Goal: Task Accomplishment & Management: Use online tool/utility

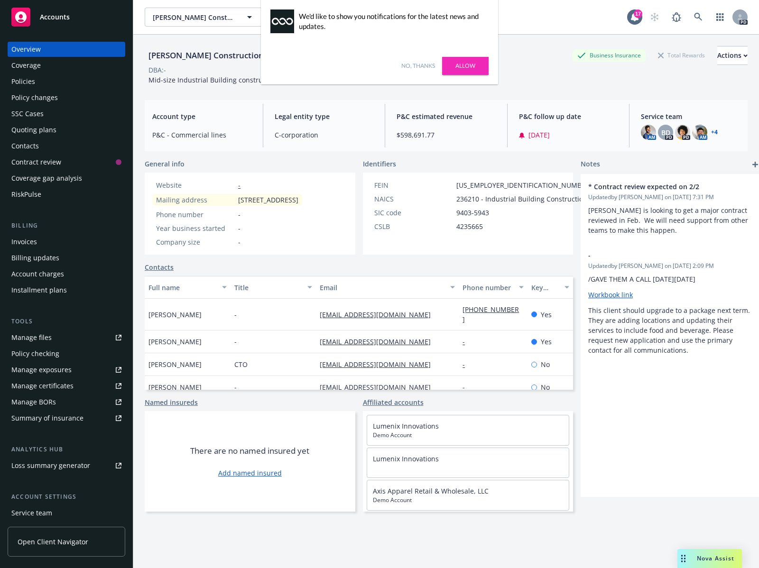
click at [429, 66] on link "No, thanks" at bounding box center [418, 66] width 34 height 9
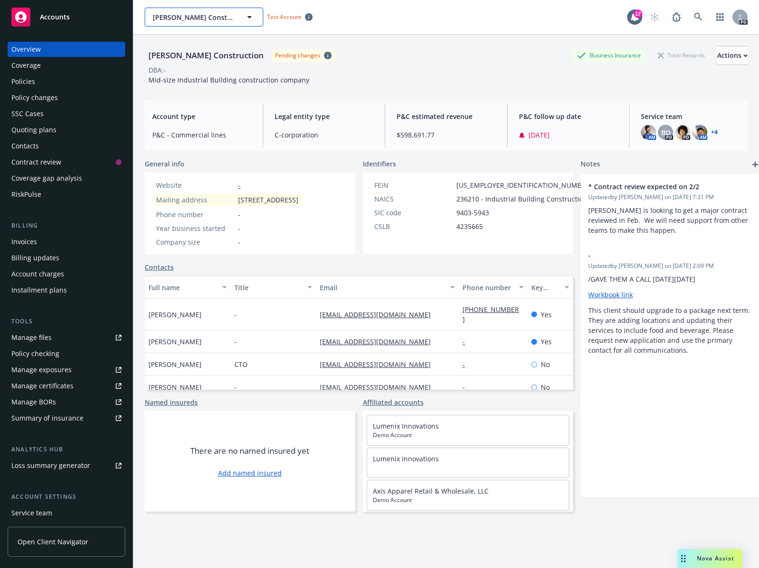
click at [252, 14] on icon "button" at bounding box center [249, 16] width 11 height 11
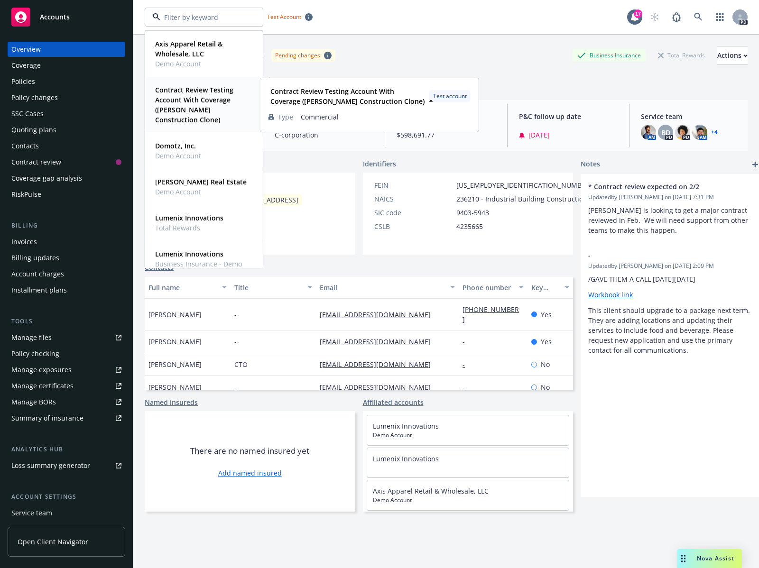
scroll to position [16, 0]
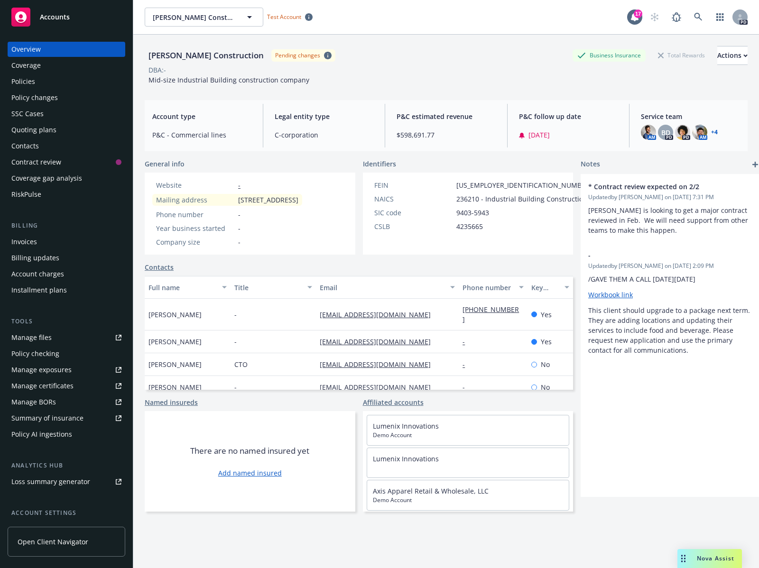
click at [70, 435] on div "Policy AI ingestions" at bounding box center [66, 434] width 110 height 15
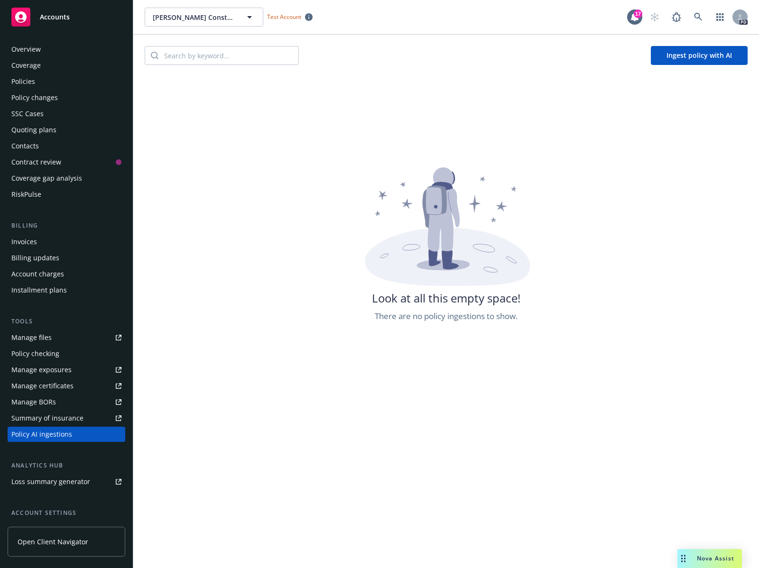
click at [65, 80] on div "Policies" at bounding box center [66, 81] width 110 height 15
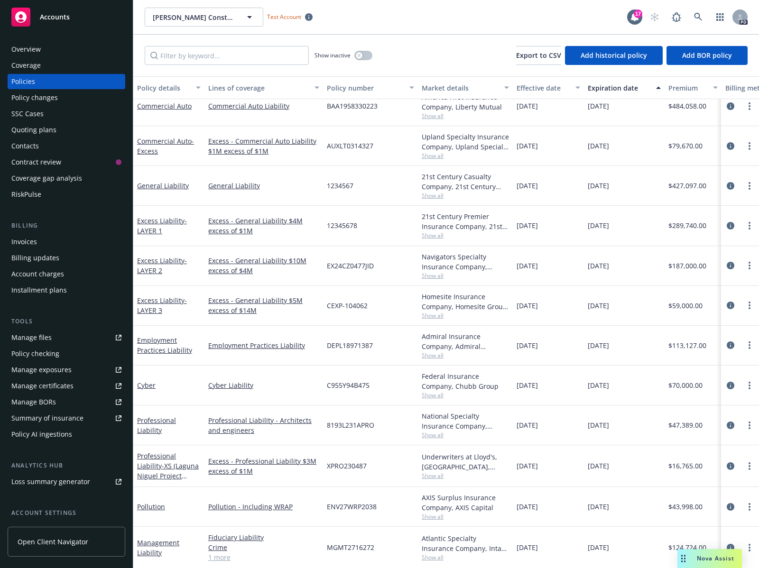
scroll to position [75, 0]
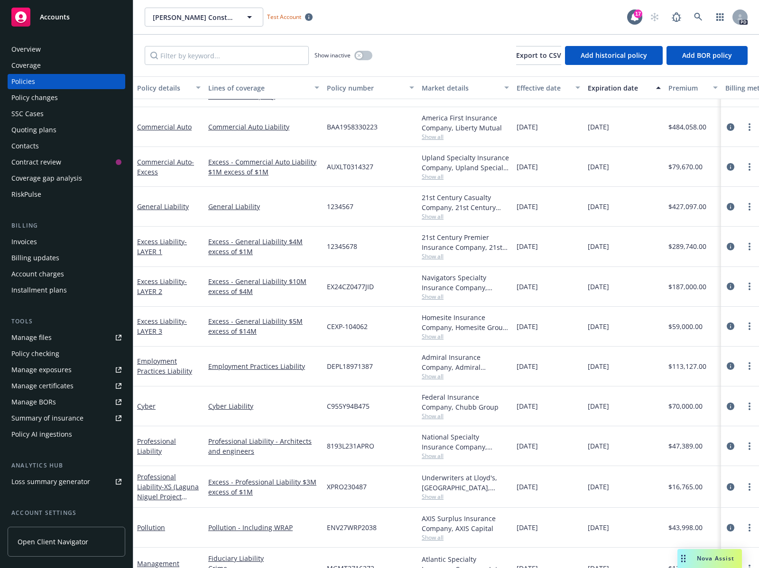
click at [67, 10] on div "Accounts" at bounding box center [66, 17] width 110 height 19
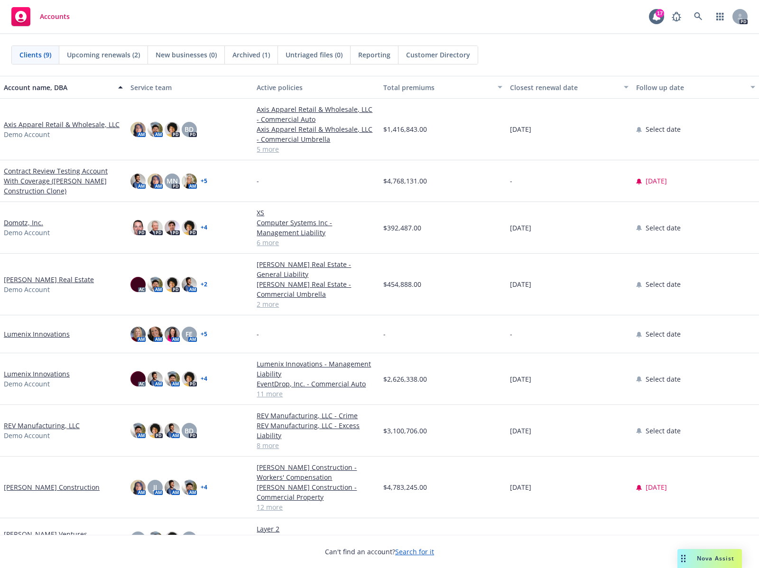
scroll to position [26, 0]
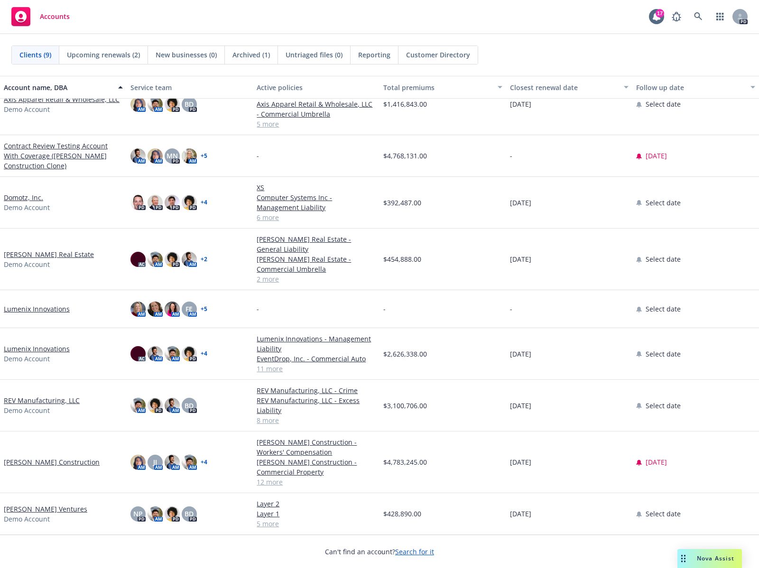
click at [61, 460] on link "Staub-Eckert Construction" at bounding box center [52, 462] width 96 height 10
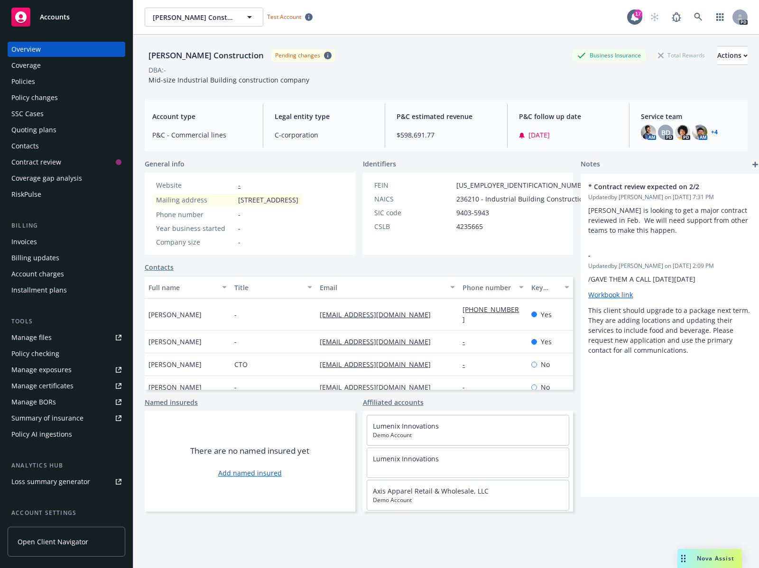
click at [69, 77] on div "Policies" at bounding box center [66, 81] width 110 height 15
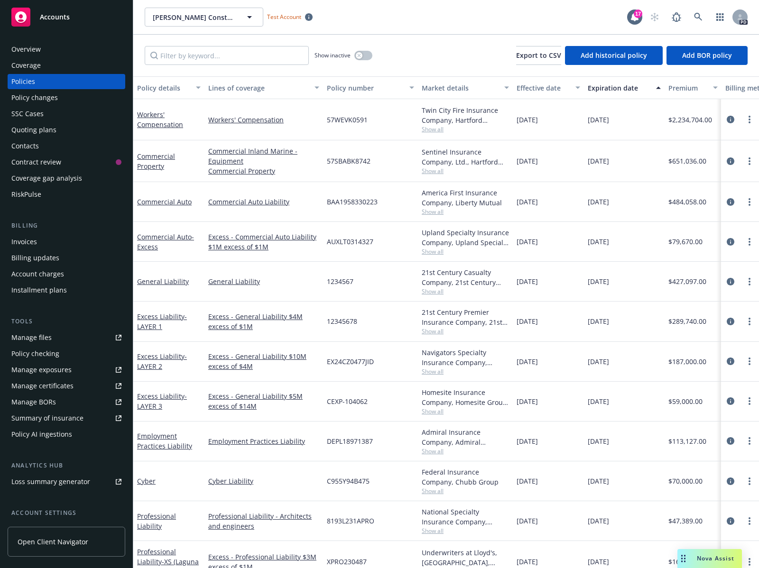
click at [86, 417] on link "Summary of insurance" at bounding box center [67, 418] width 118 height 15
click at [108, 430] on div "Policy AI ingestions" at bounding box center [66, 434] width 110 height 15
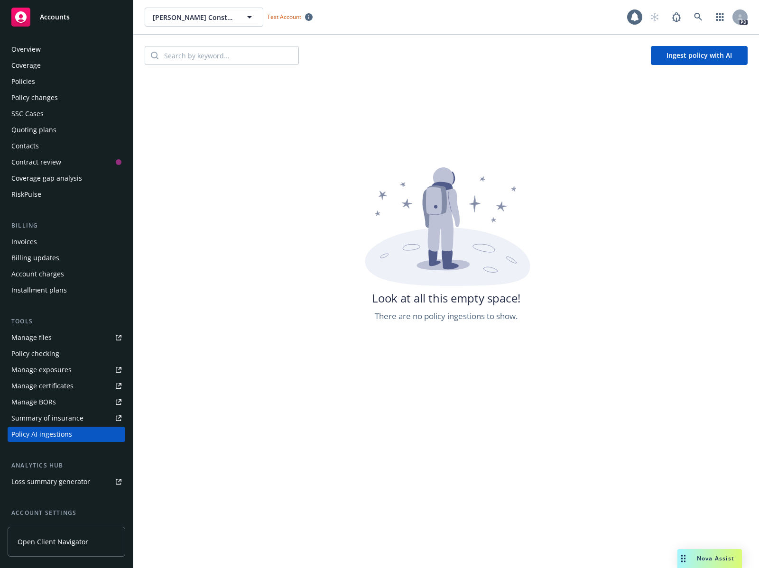
scroll to position [82, 0]
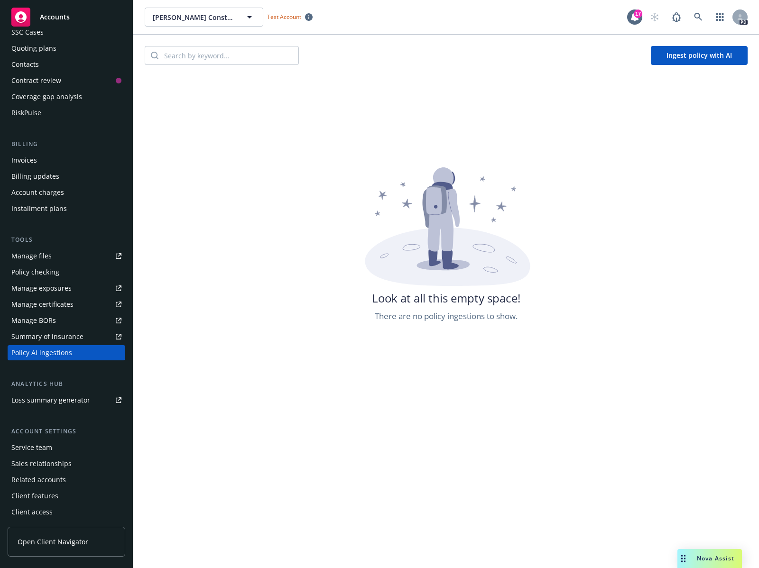
click at [676, 56] on button "Ingest policy with AI" at bounding box center [699, 55] width 97 height 19
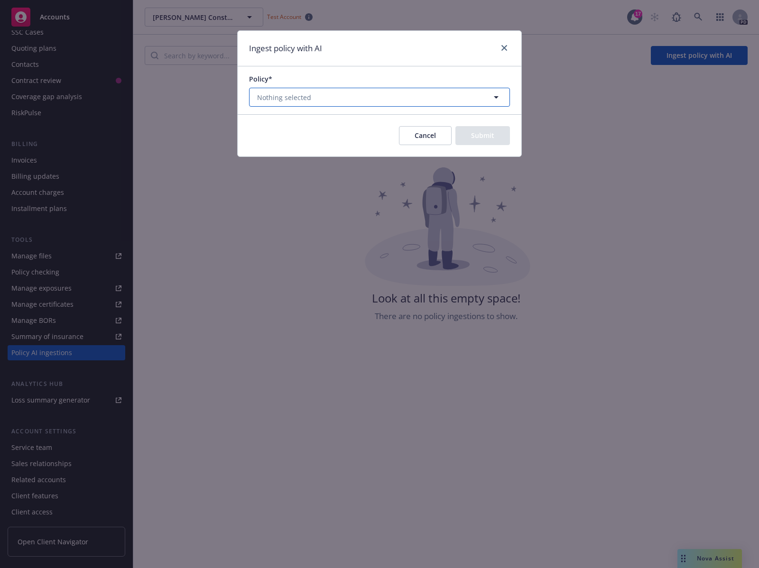
click at [453, 91] on button "Nothing selected" at bounding box center [379, 97] width 261 height 19
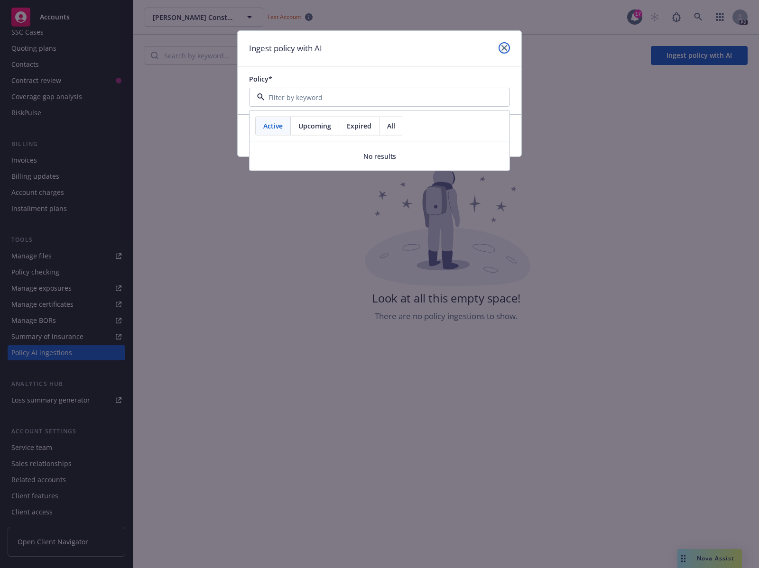
click at [504, 47] on icon "close" at bounding box center [505, 48] width 6 height 6
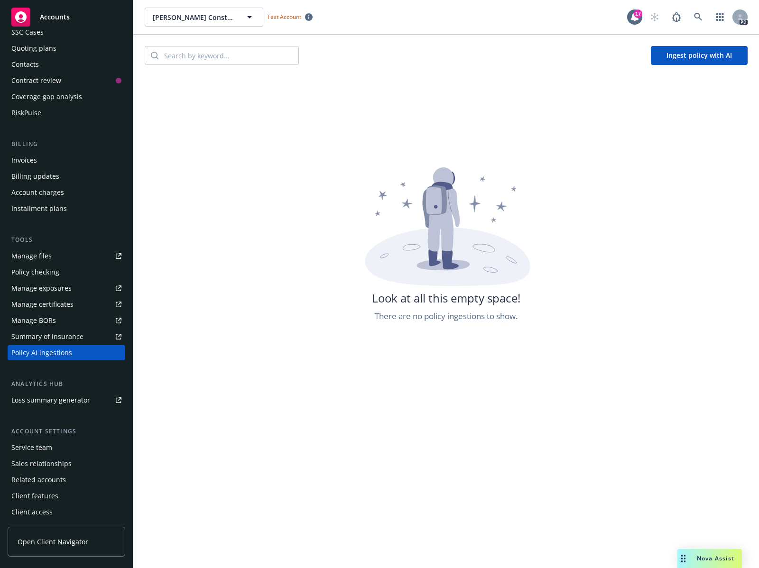
scroll to position [0, 0]
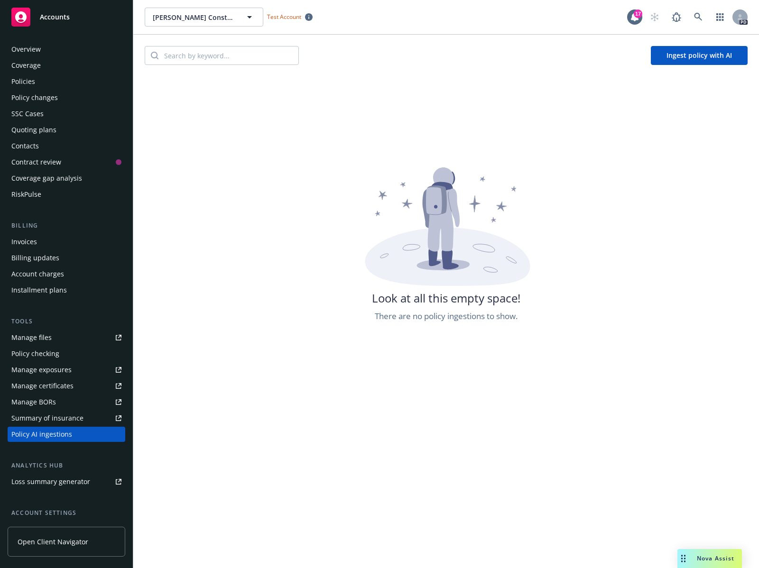
click at [61, 82] on div "Policies" at bounding box center [66, 81] width 110 height 15
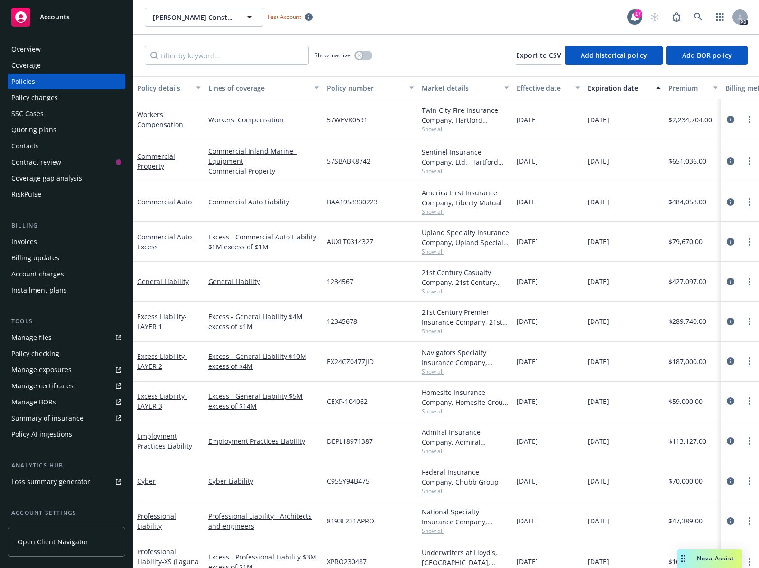
scroll to position [15, 0]
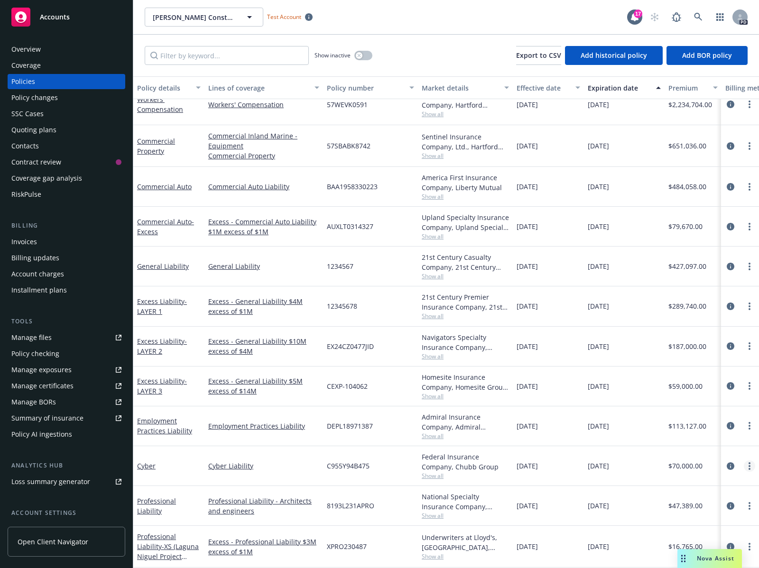
click at [744, 463] on link "more" at bounding box center [749, 466] width 11 height 11
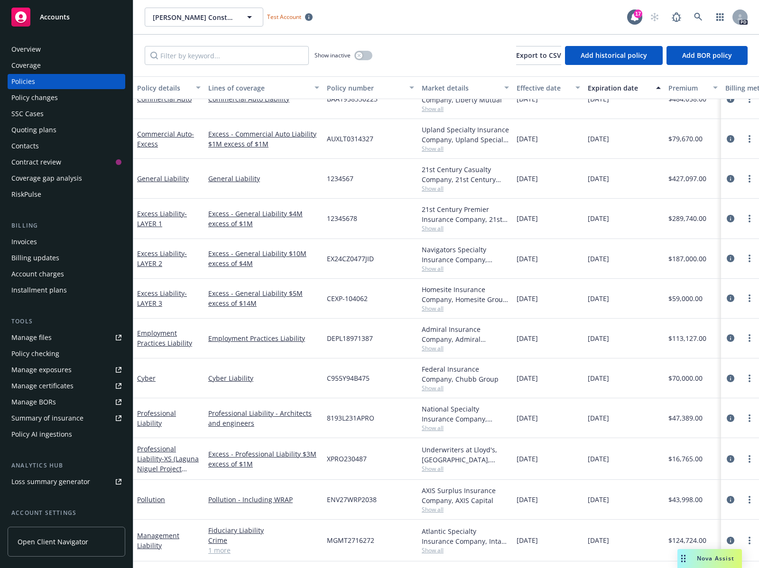
scroll to position [141, 0]
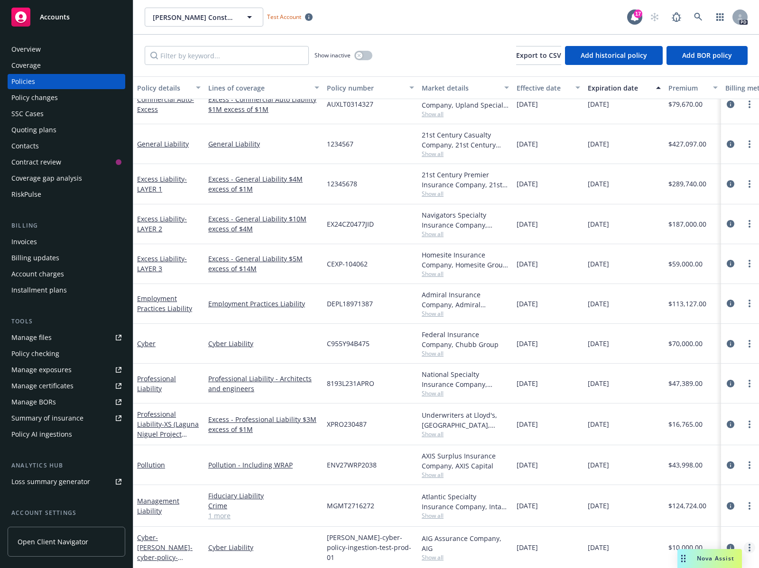
click at [749, 547] on circle "more" at bounding box center [750, 548] width 2 height 2
click at [744, 542] on link "more" at bounding box center [749, 547] width 11 height 11
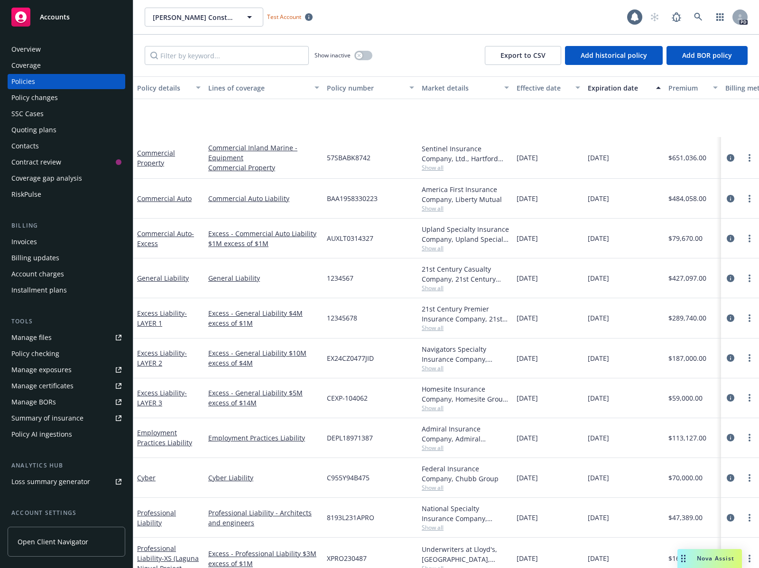
scroll to position [141, 0]
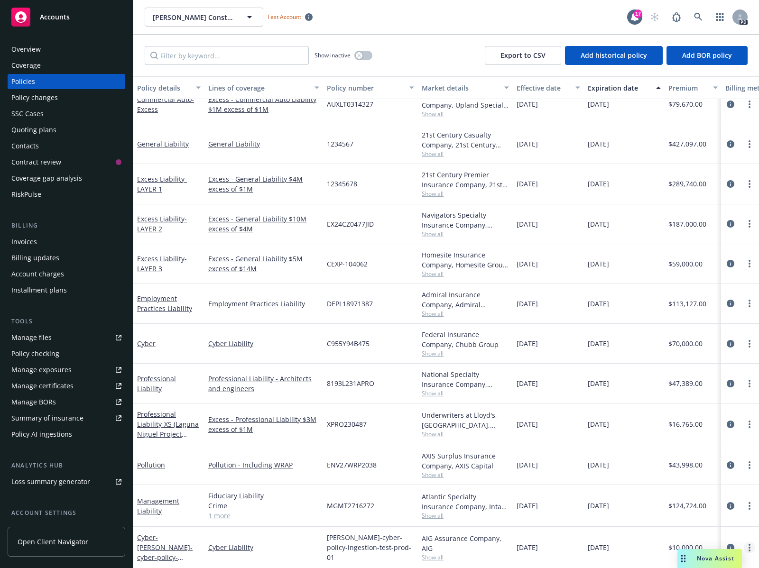
click at [749, 544] on icon "more" at bounding box center [750, 548] width 2 height 8
click at [82, 429] on div "Policy AI ingestions" at bounding box center [66, 434] width 110 height 15
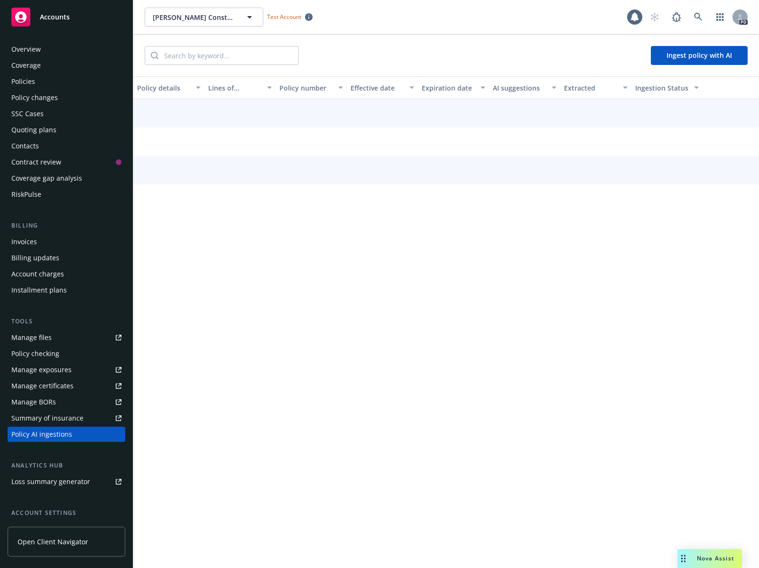
scroll to position [82, 0]
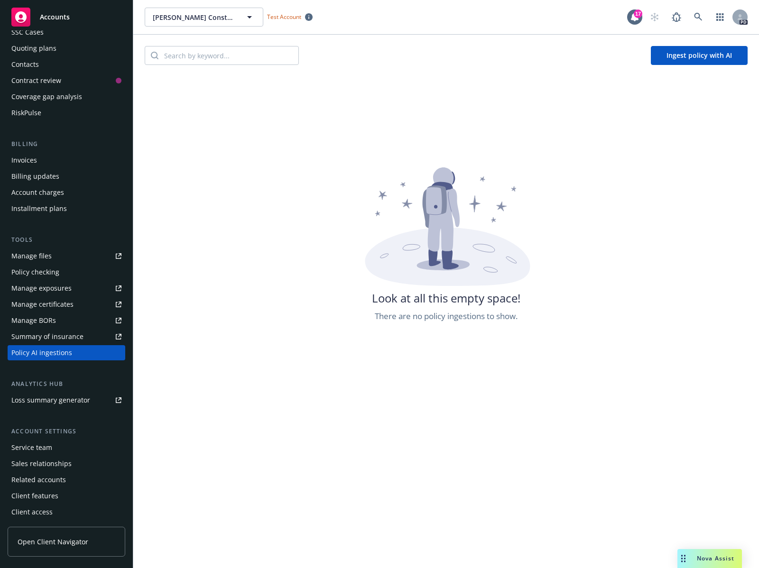
click at [663, 58] on button "Ingest policy with AI" at bounding box center [699, 55] width 97 height 19
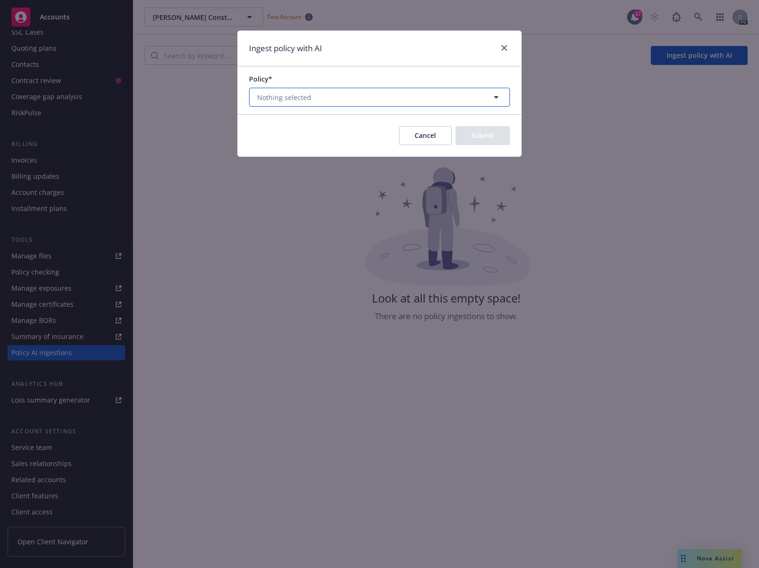
click at [483, 101] on button "Nothing selected" at bounding box center [379, 97] width 261 height 19
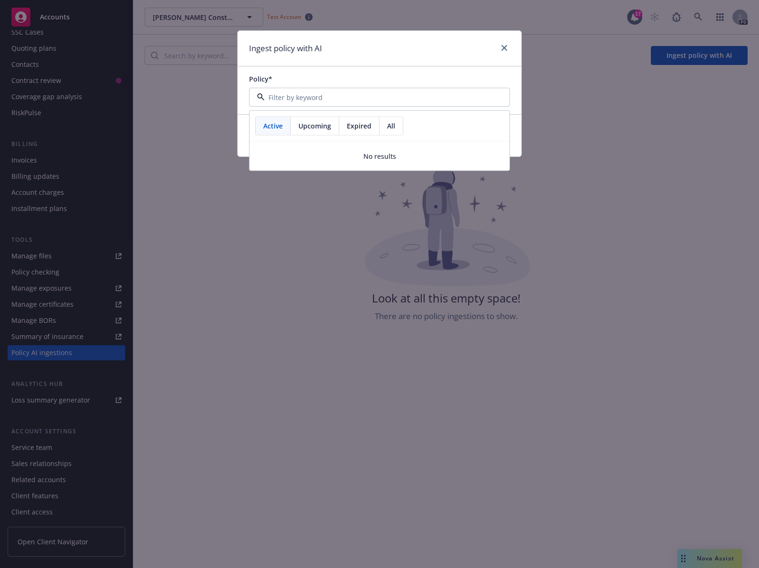
click at [395, 128] on span "All" at bounding box center [391, 126] width 8 height 10
click at [502, 48] on icon "close" at bounding box center [505, 48] width 6 height 6
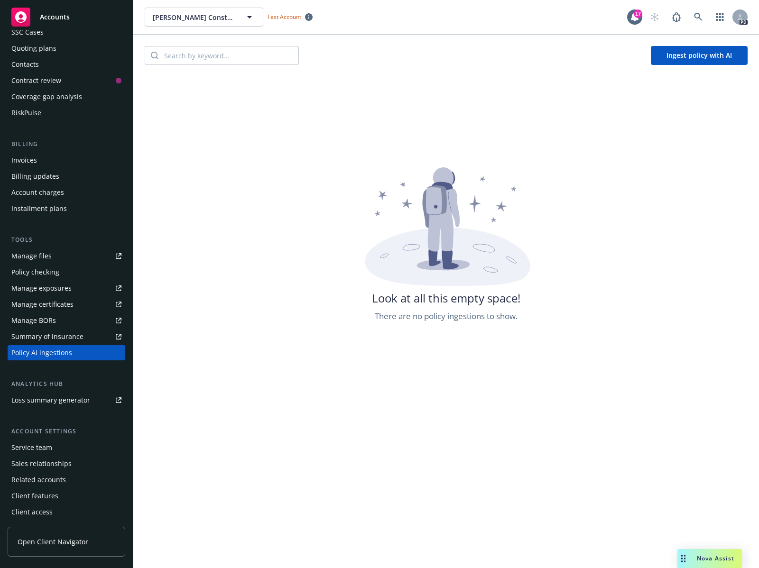
click at [204, 111] on div "Look at all this empty space! There are no policy ingestions to show." at bounding box center [446, 360] width 626 height 568
click at [206, 111] on div "Look at all this empty space! There are no policy ingestions to show." at bounding box center [446, 360] width 626 height 568
click at [207, 111] on div "Look at all this empty space! There are no policy ingestions to show." at bounding box center [446, 360] width 626 height 568
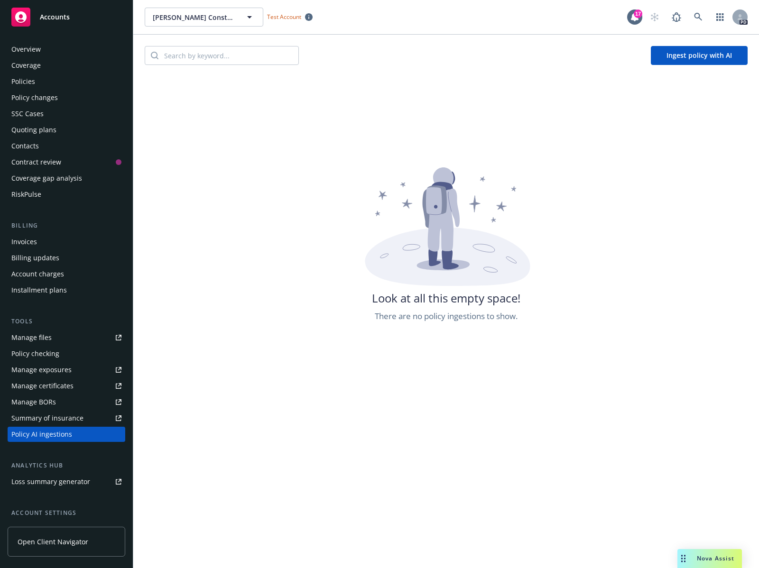
click at [53, 54] on div "Overview" at bounding box center [66, 49] width 110 height 15
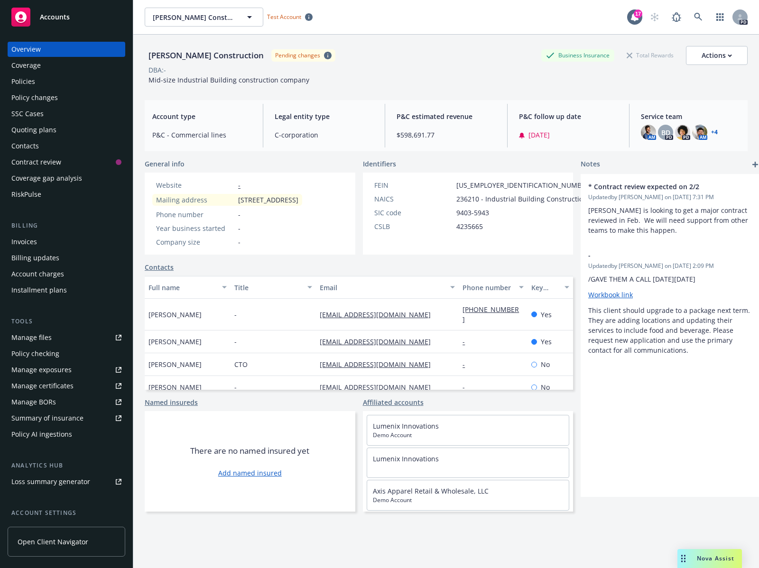
click at [72, 89] on div "Policies" at bounding box center [67, 81] width 118 height 15
click at [72, 84] on div "Policies" at bounding box center [66, 81] width 110 height 15
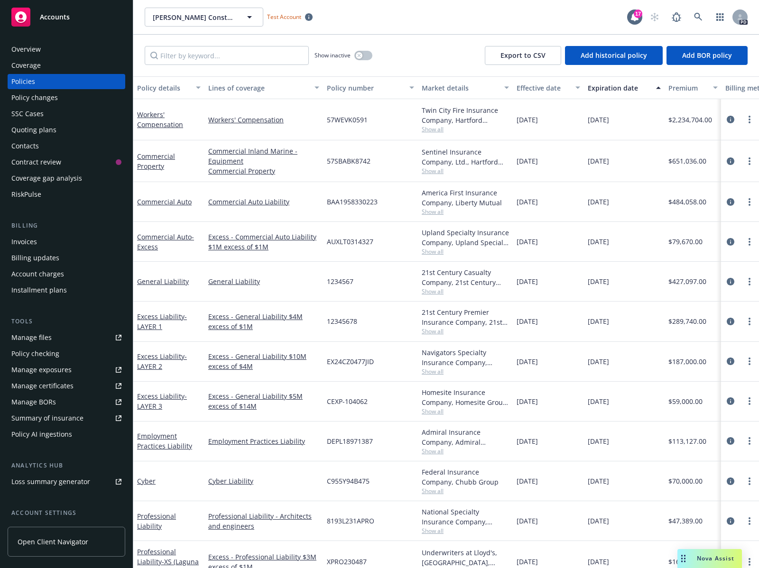
click at [300, 103] on div "Workers' Compensation" at bounding box center [264, 119] width 119 height 41
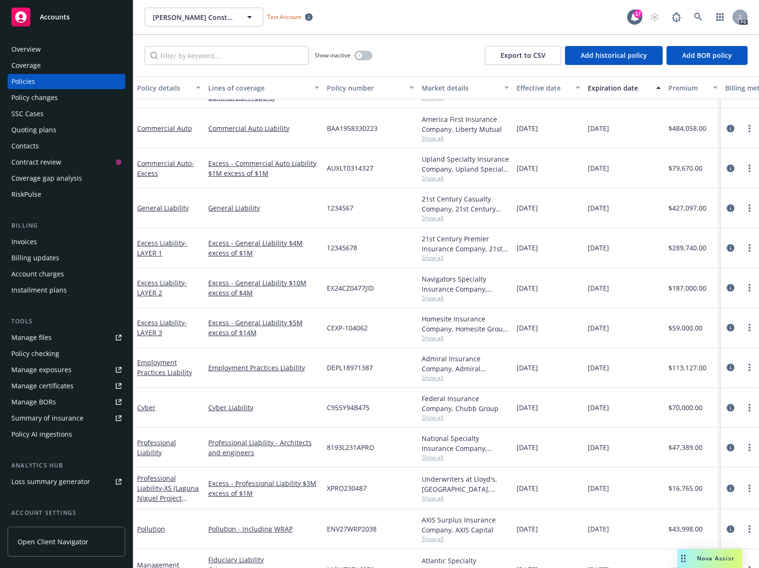
scroll to position [141, 0]
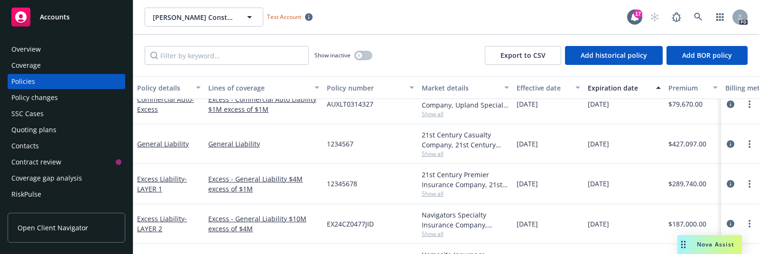
click at [407, 48] on div "Show inactive Export to CSV Add historical policy Add BOR policy" at bounding box center [446, 56] width 626 height 42
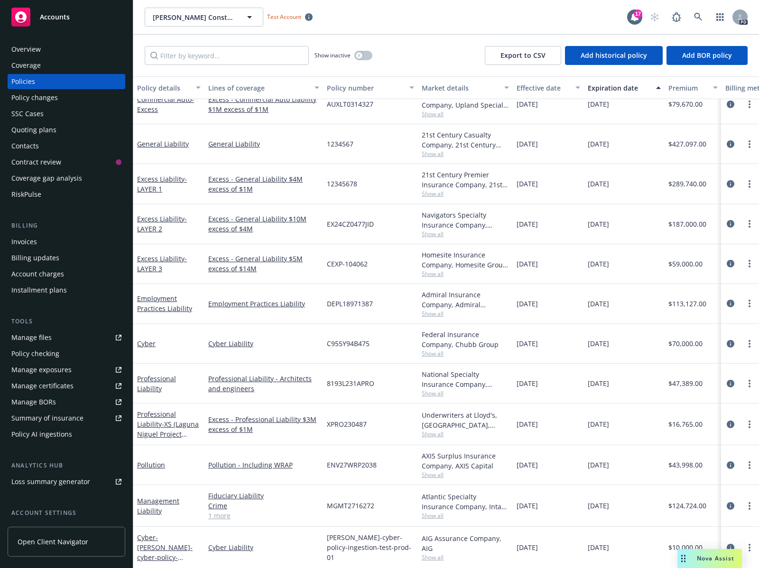
click at [416, 55] on div "Show inactive Export to CSV Add historical policy Add BOR policy" at bounding box center [446, 56] width 626 height 42
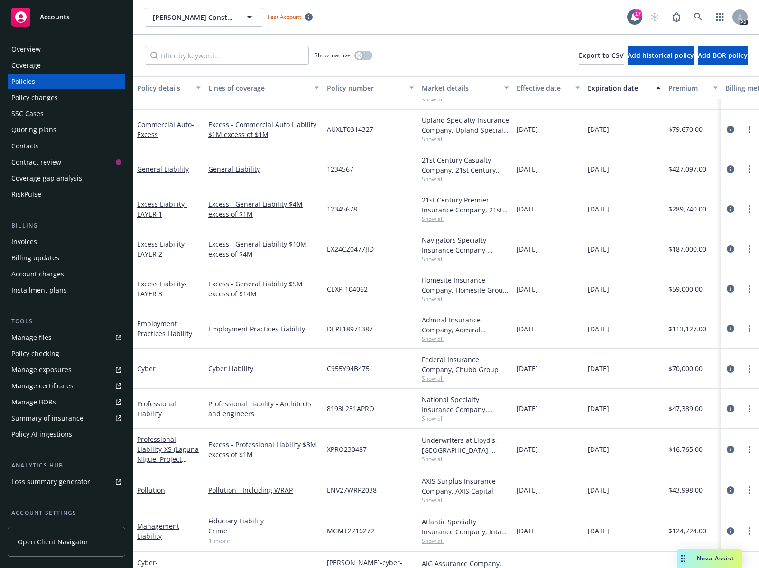
scroll to position [141, 0]
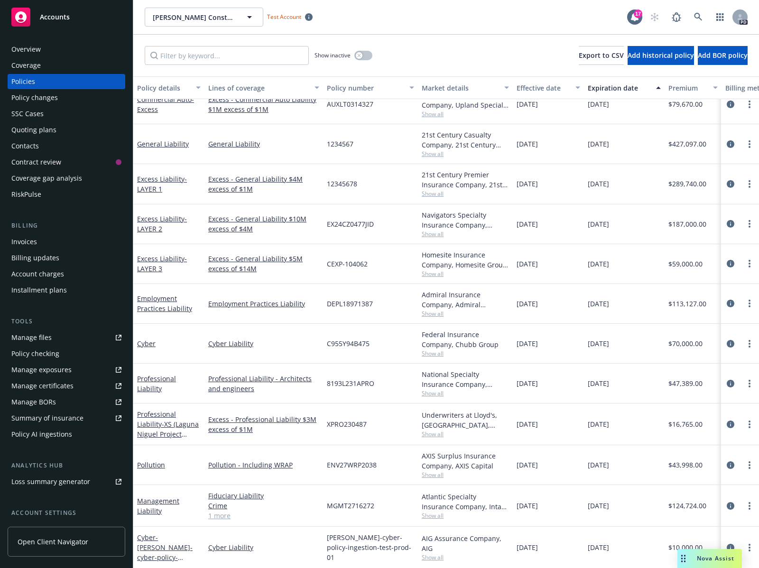
click at [39, 433] on div "Policy AI ingestions" at bounding box center [41, 434] width 61 height 15
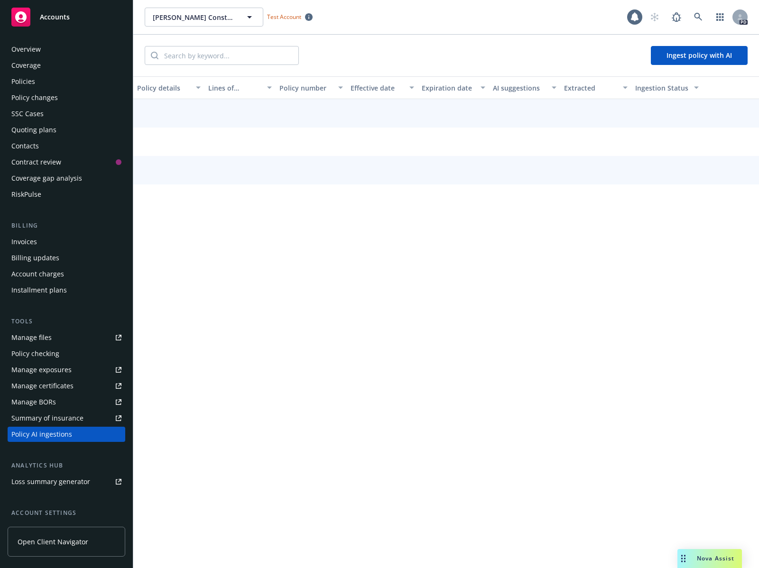
scroll to position [82, 0]
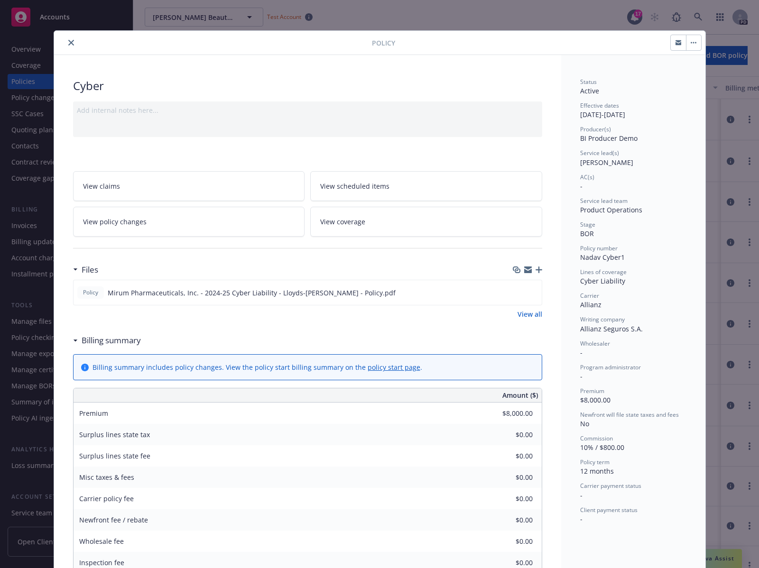
click at [61, 39] on div at bounding box center [215, 42] width 314 height 11
click at [68, 40] on icon "close" at bounding box center [71, 43] width 6 height 6
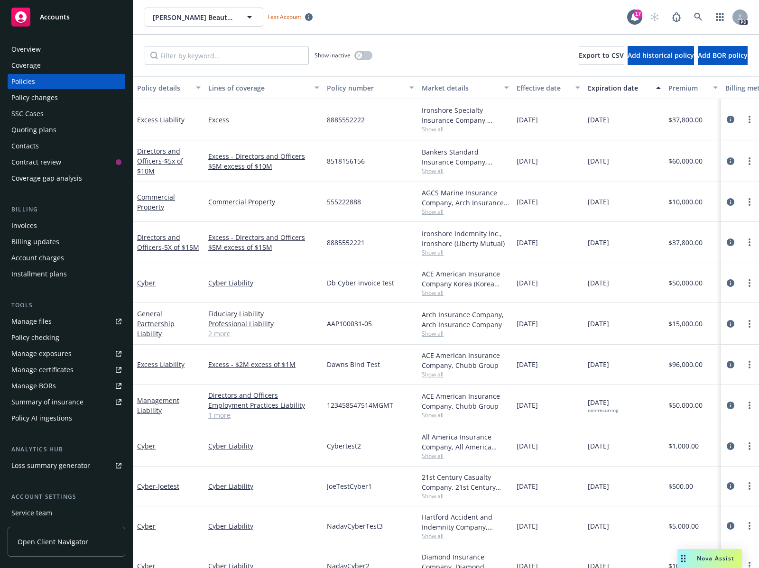
click at [74, 406] on div "Summary of insurance" at bounding box center [47, 402] width 72 height 15
